Goal: Task Accomplishment & Management: Use online tool/utility

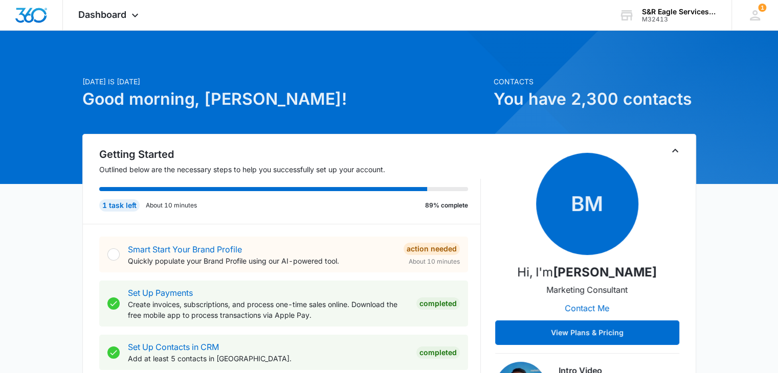
click at [410, 88] on h1 "Good morning, Sara!" at bounding box center [284, 99] width 405 height 25
click at [103, 13] on span "Dashboard" at bounding box center [102, 14] width 48 height 11
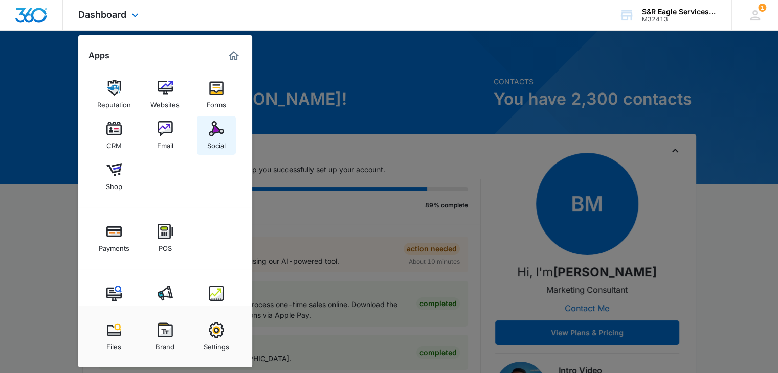
click at [218, 134] on img at bounding box center [216, 128] width 15 height 15
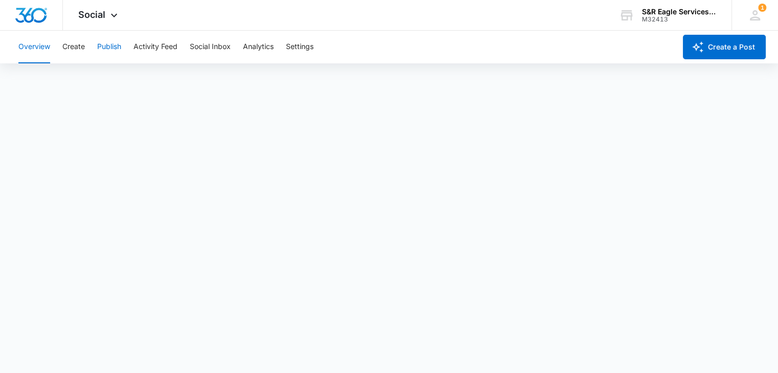
click at [110, 46] on button "Publish" at bounding box center [109, 47] width 24 height 33
